Goal: Task Accomplishment & Management: Manage account settings

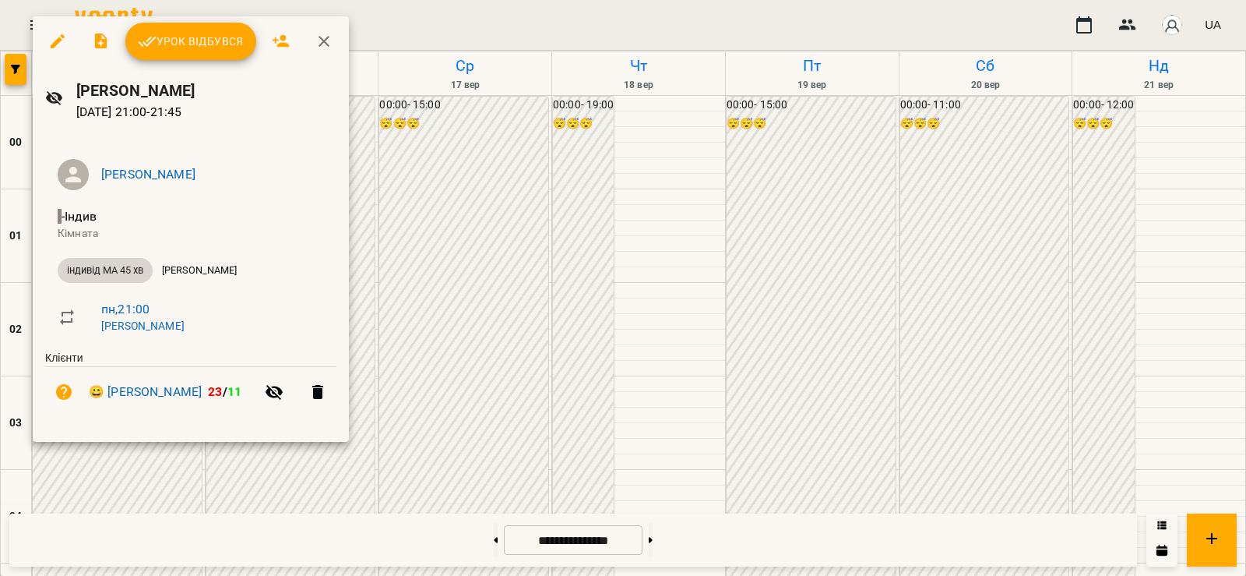
scroll to position [1652, 0]
click at [213, 35] on span "Урок відбувся" at bounding box center [191, 41] width 106 height 19
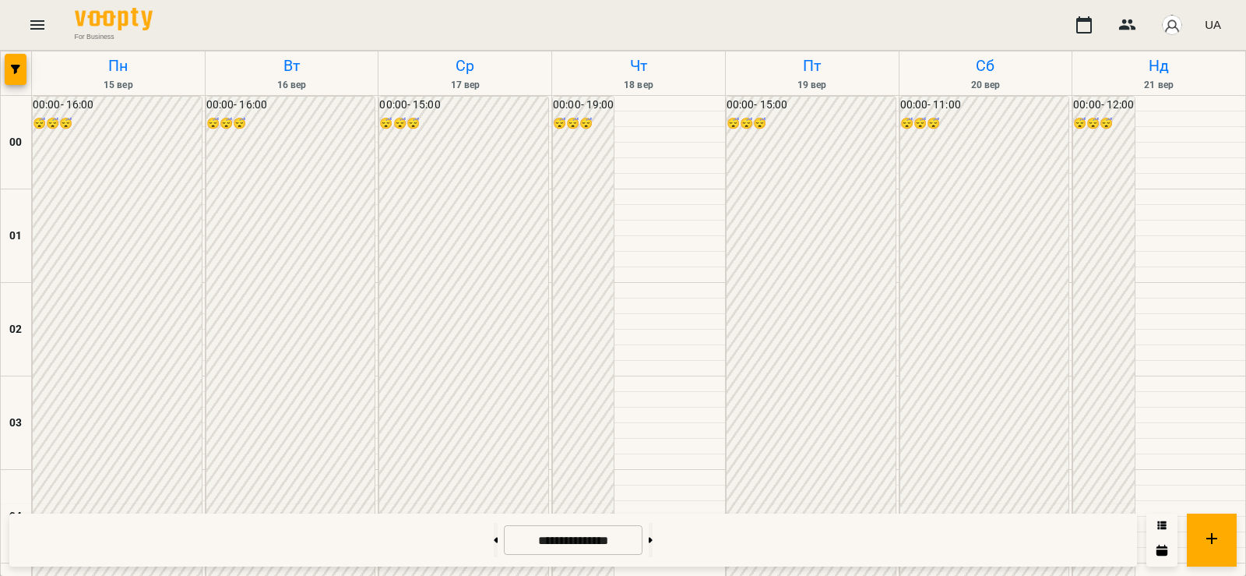
scroll to position [1817, 0]
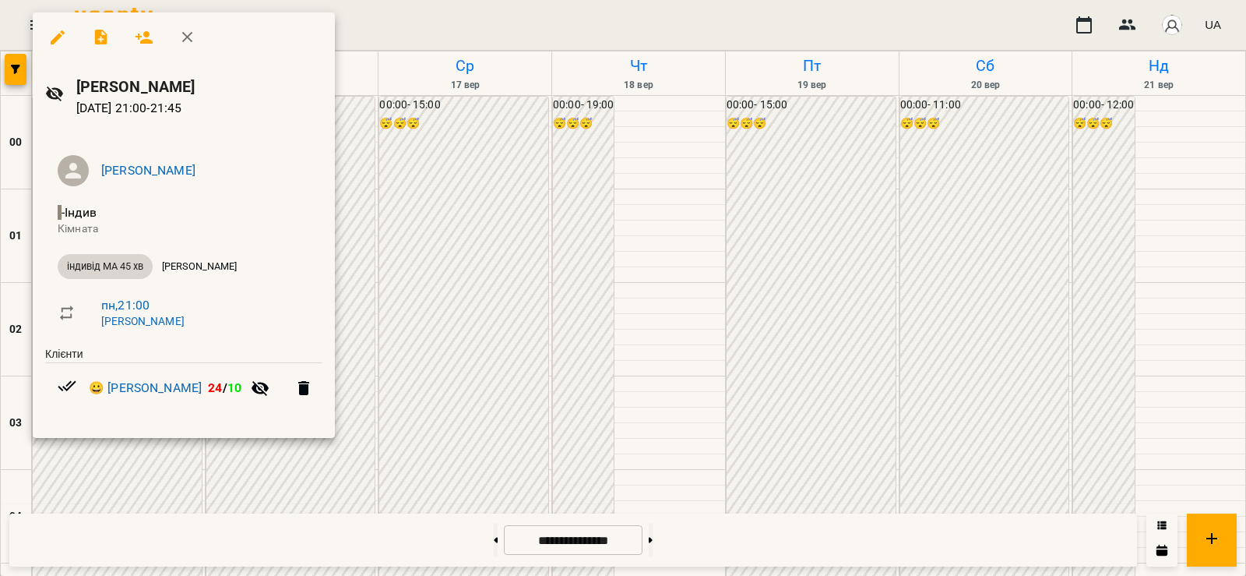
click at [106, 478] on div at bounding box center [623, 288] width 1246 height 576
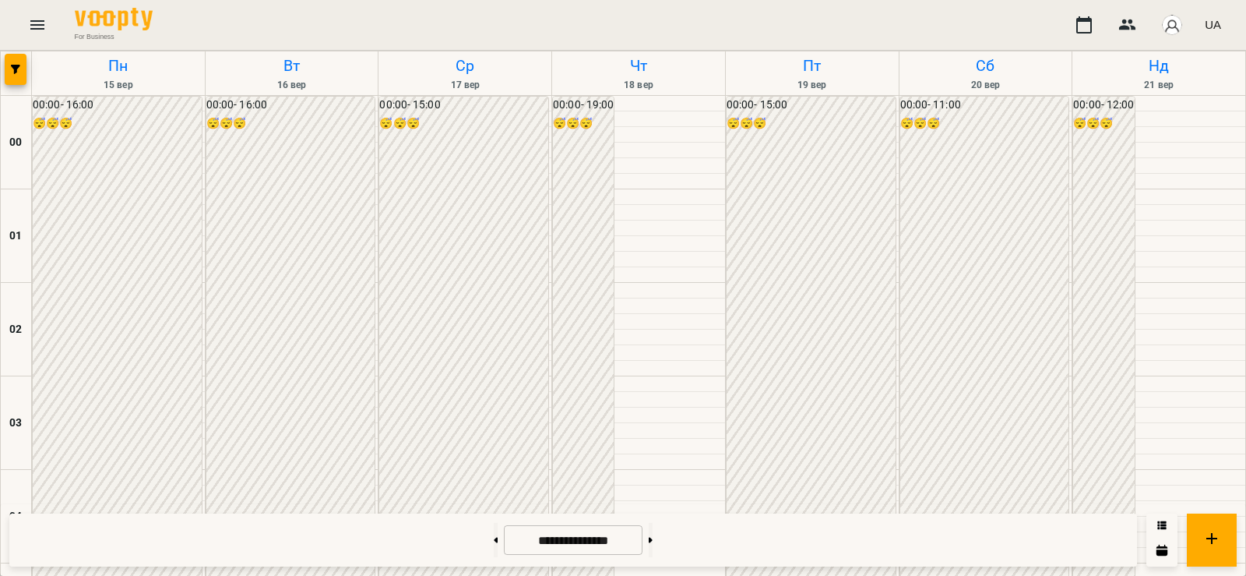
scroll to position [1636, 0]
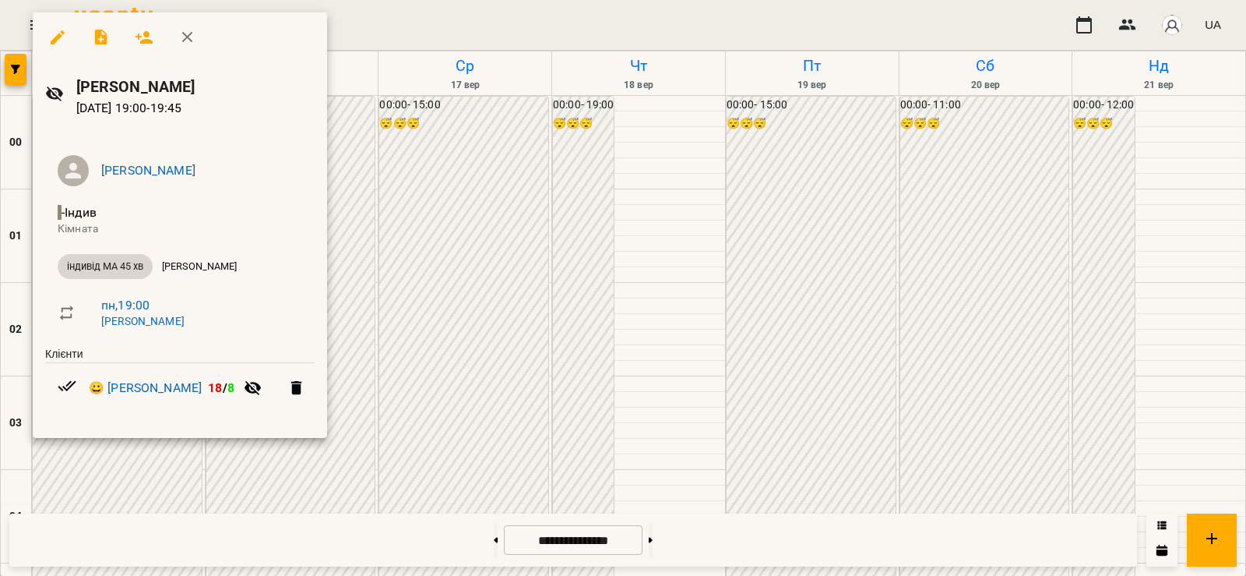
click at [104, 521] on div at bounding box center [623, 288] width 1246 height 576
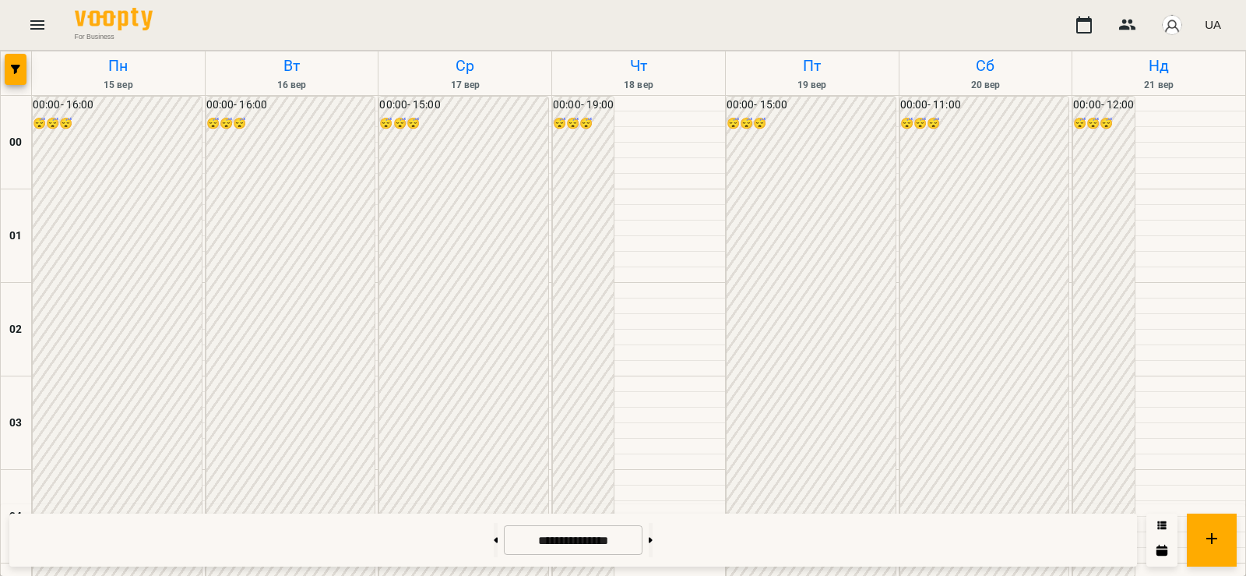
scroll to position [1272, 0]
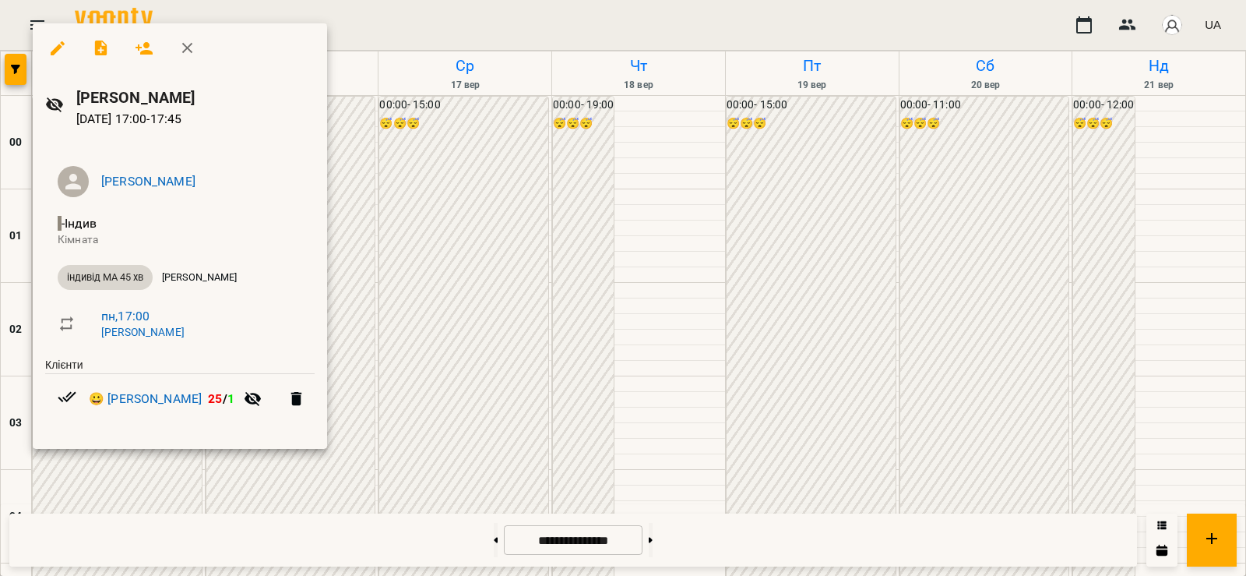
click at [352, 255] on div at bounding box center [623, 288] width 1246 height 576
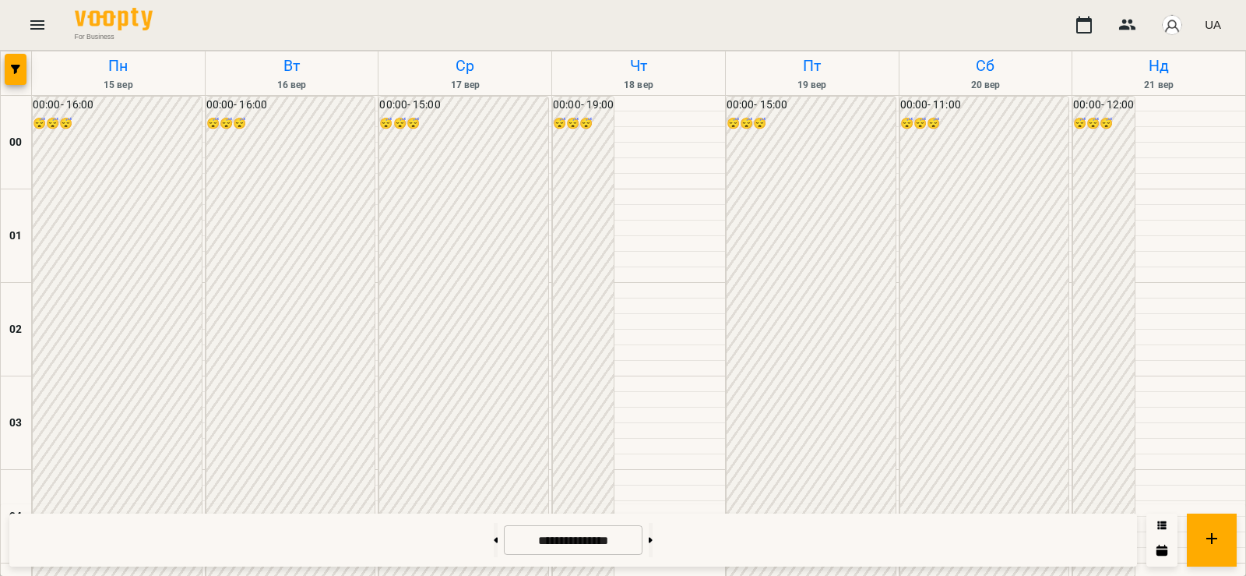
scroll to position [1636, 0]
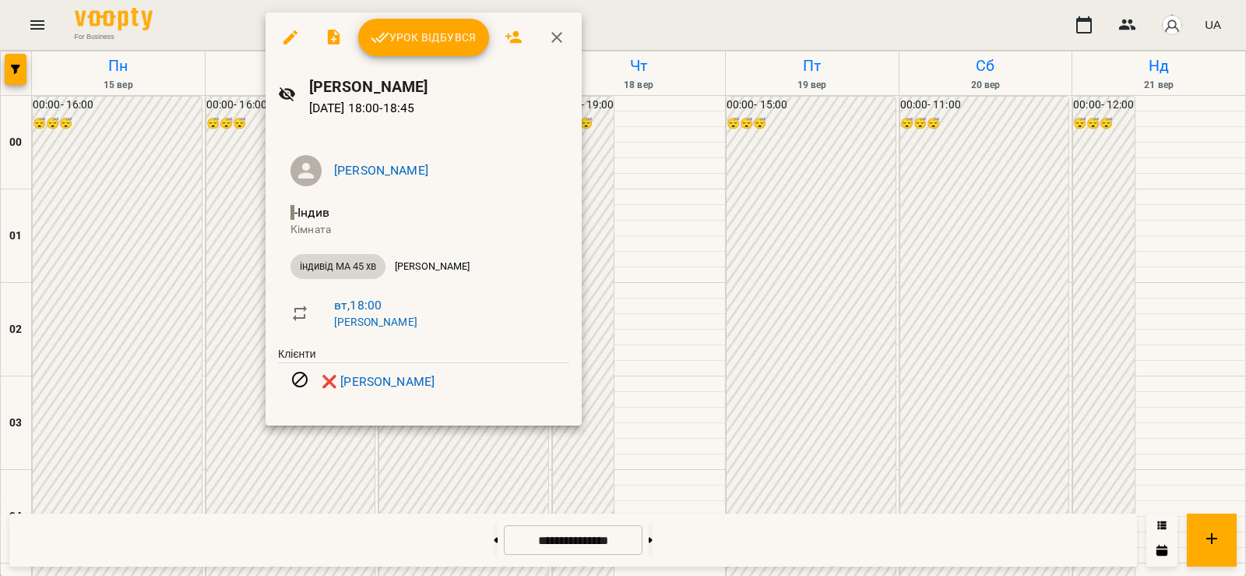
click at [438, 491] on div at bounding box center [623, 288] width 1246 height 576
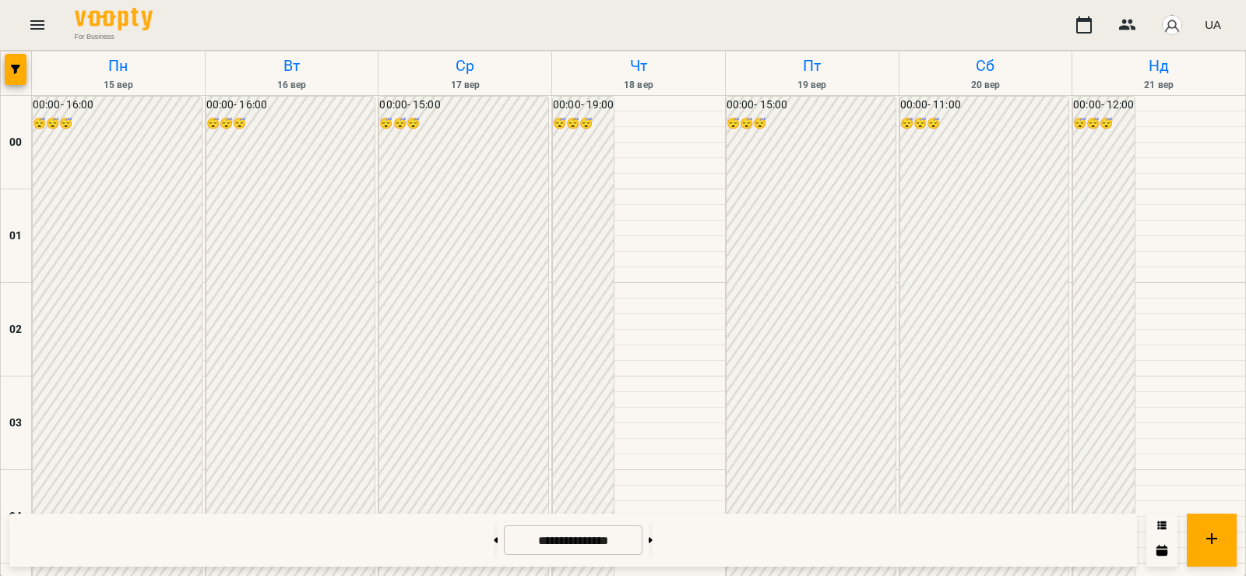
scroll to position [1652, 0]
